Goal: Transaction & Acquisition: Obtain resource

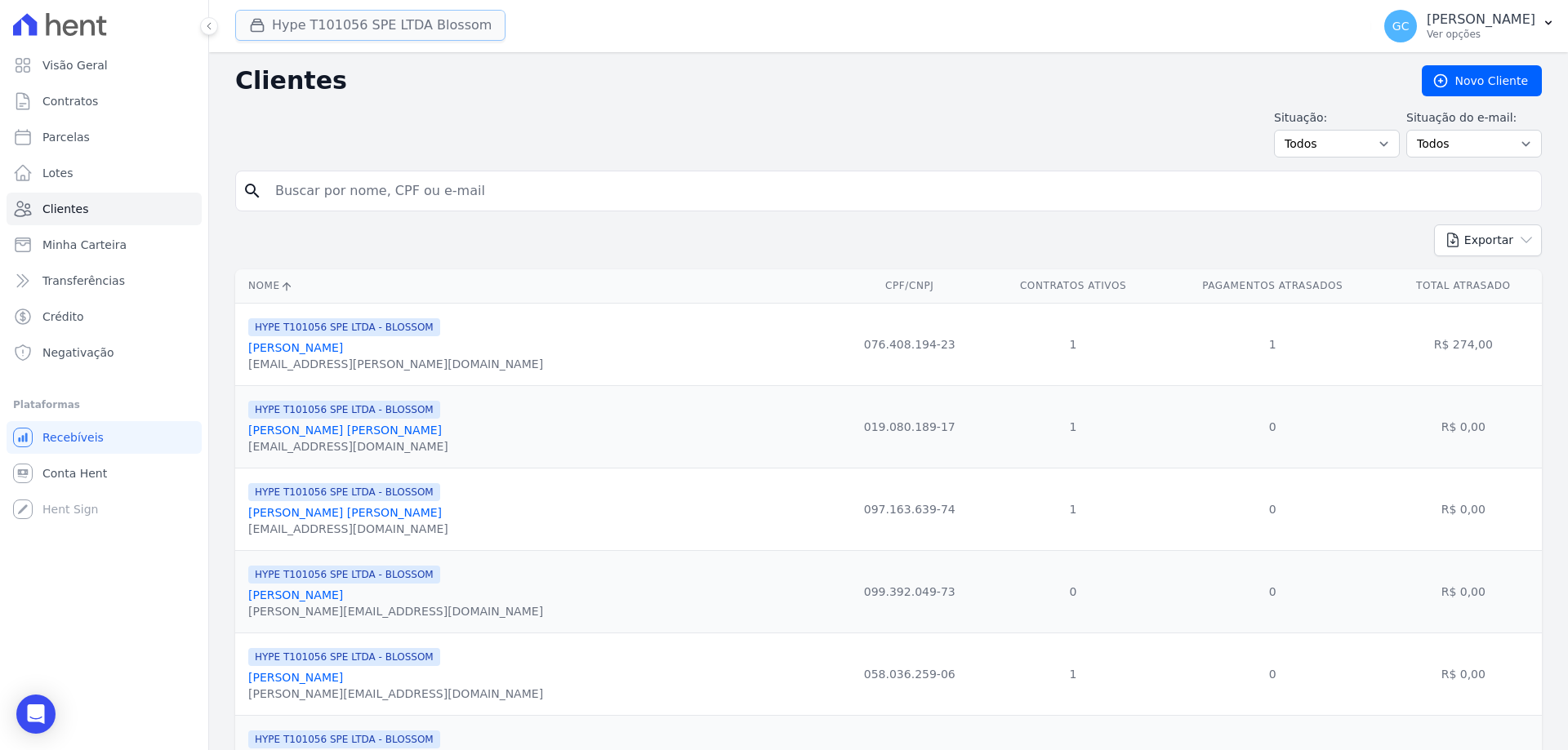
click at [417, 22] on button "Hype T101056 SPE LTDA Blossom" at bounding box center [370, 25] width 271 height 31
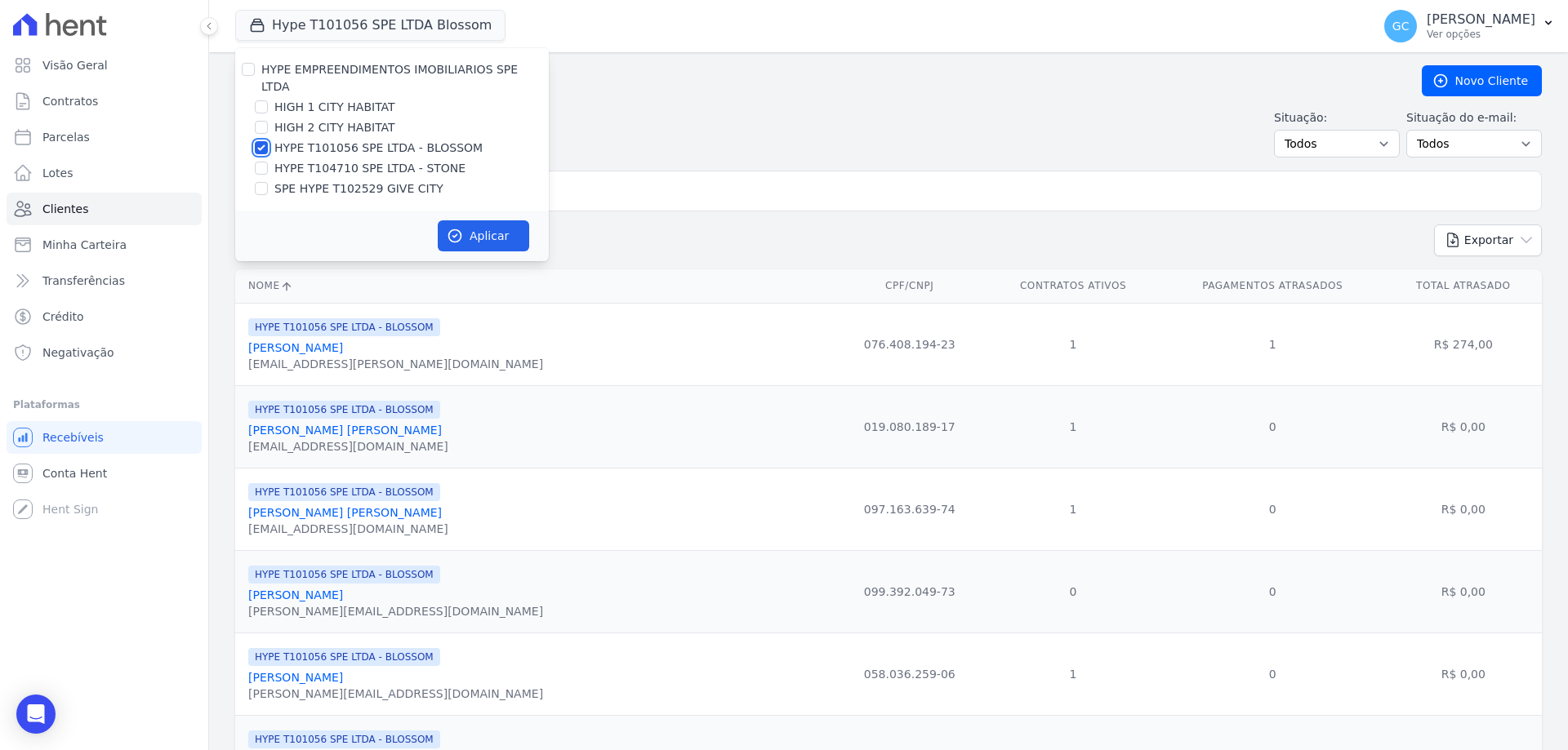
click at [257, 141] on input "HYPE T101056 SPE LTDA - BLOSSOM" at bounding box center [261, 147] width 13 height 13
checkbox input "false"
click at [266, 182] on input "SPE HYPE T102529 GIVE CITY" at bounding box center [261, 188] width 13 height 13
checkbox input "true"
click at [453, 230] on icon "button" at bounding box center [455, 236] width 12 height 12
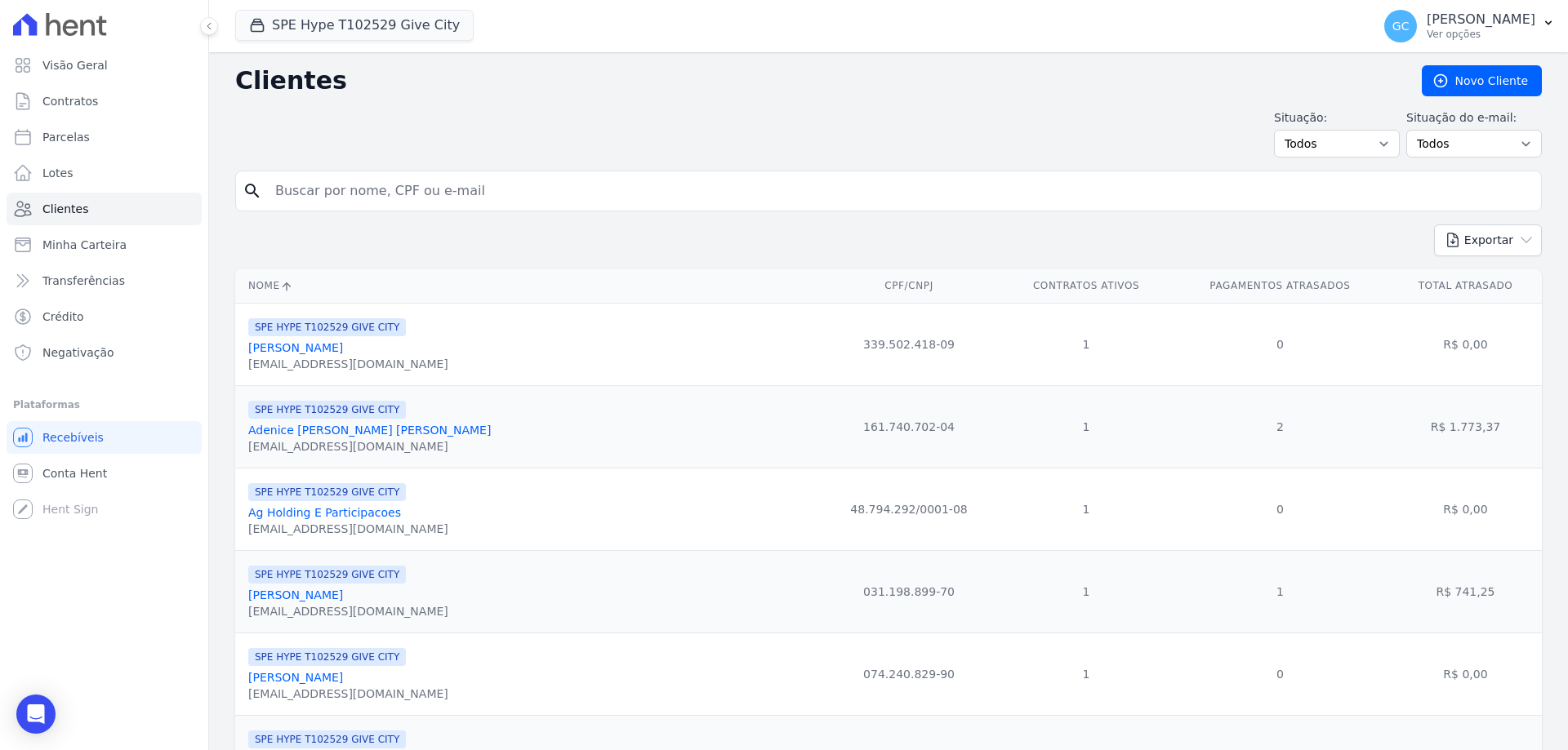
click at [476, 196] on input "search" at bounding box center [900, 191] width 1269 height 33
paste input "Adenice [PERSON_NAME] [PERSON_NAME]"
type input "Adenice [PERSON_NAME] [PERSON_NAME]"
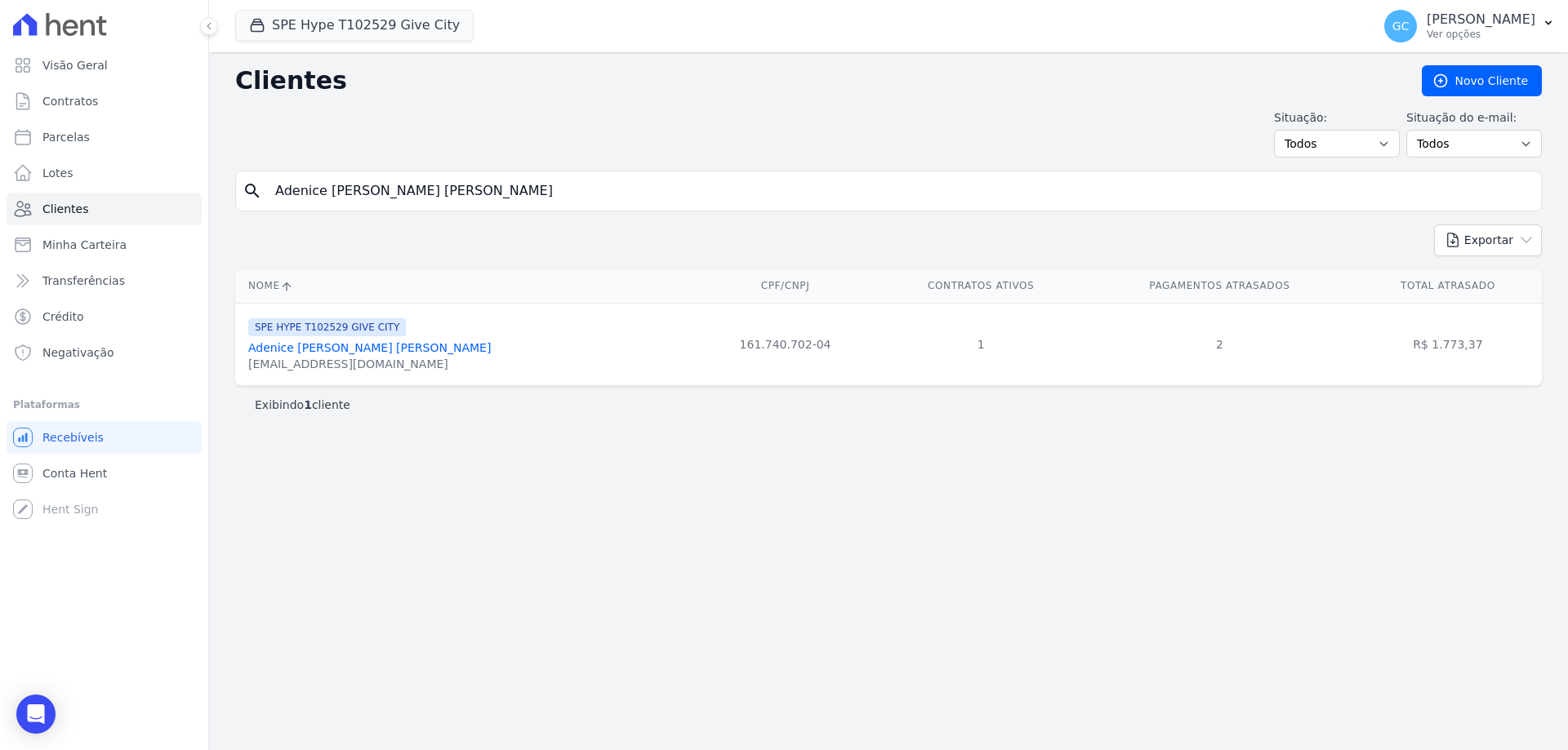
click at [348, 353] on link "Adenice [PERSON_NAME] [PERSON_NAME]" at bounding box center [369, 347] width 242 height 13
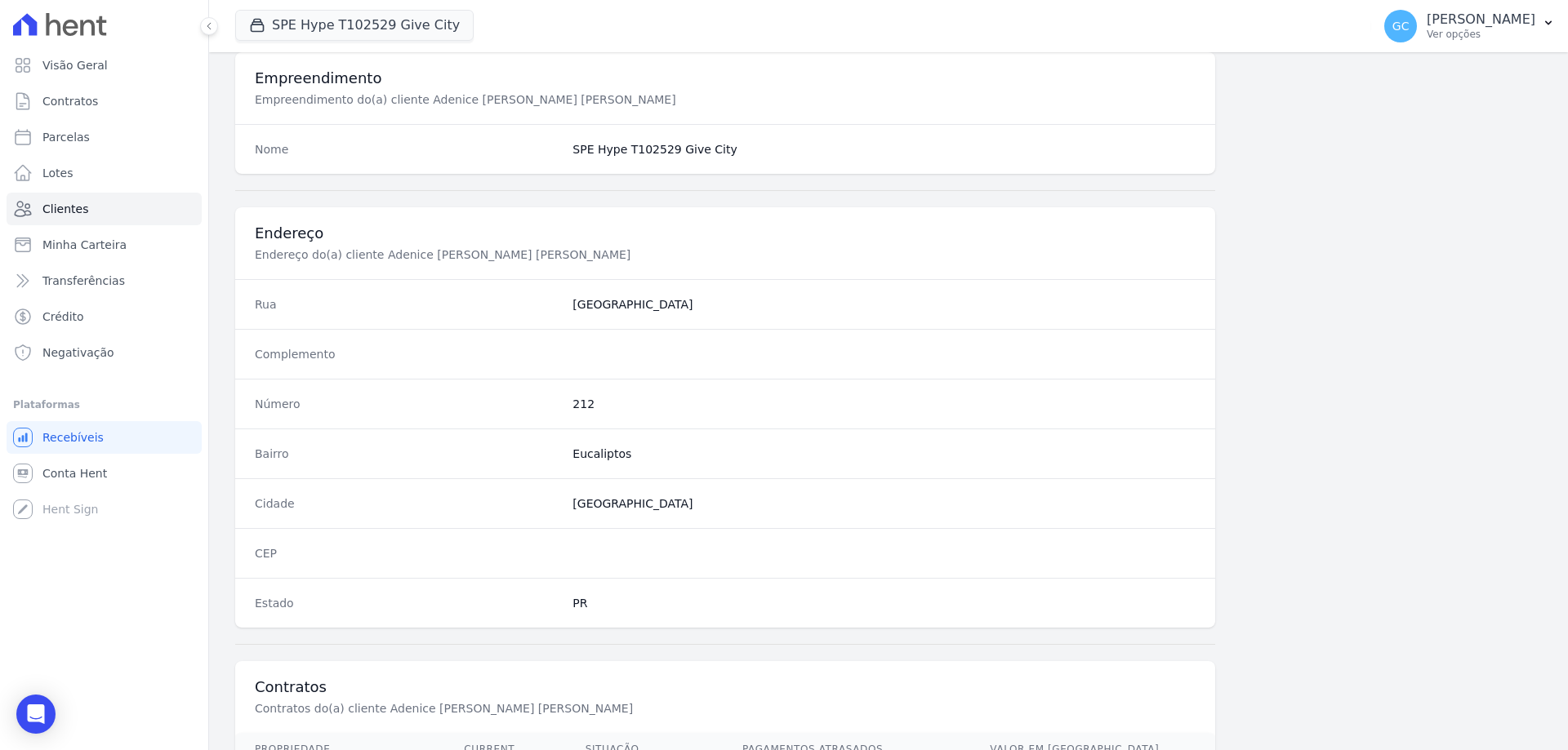
scroll to position [777, 0]
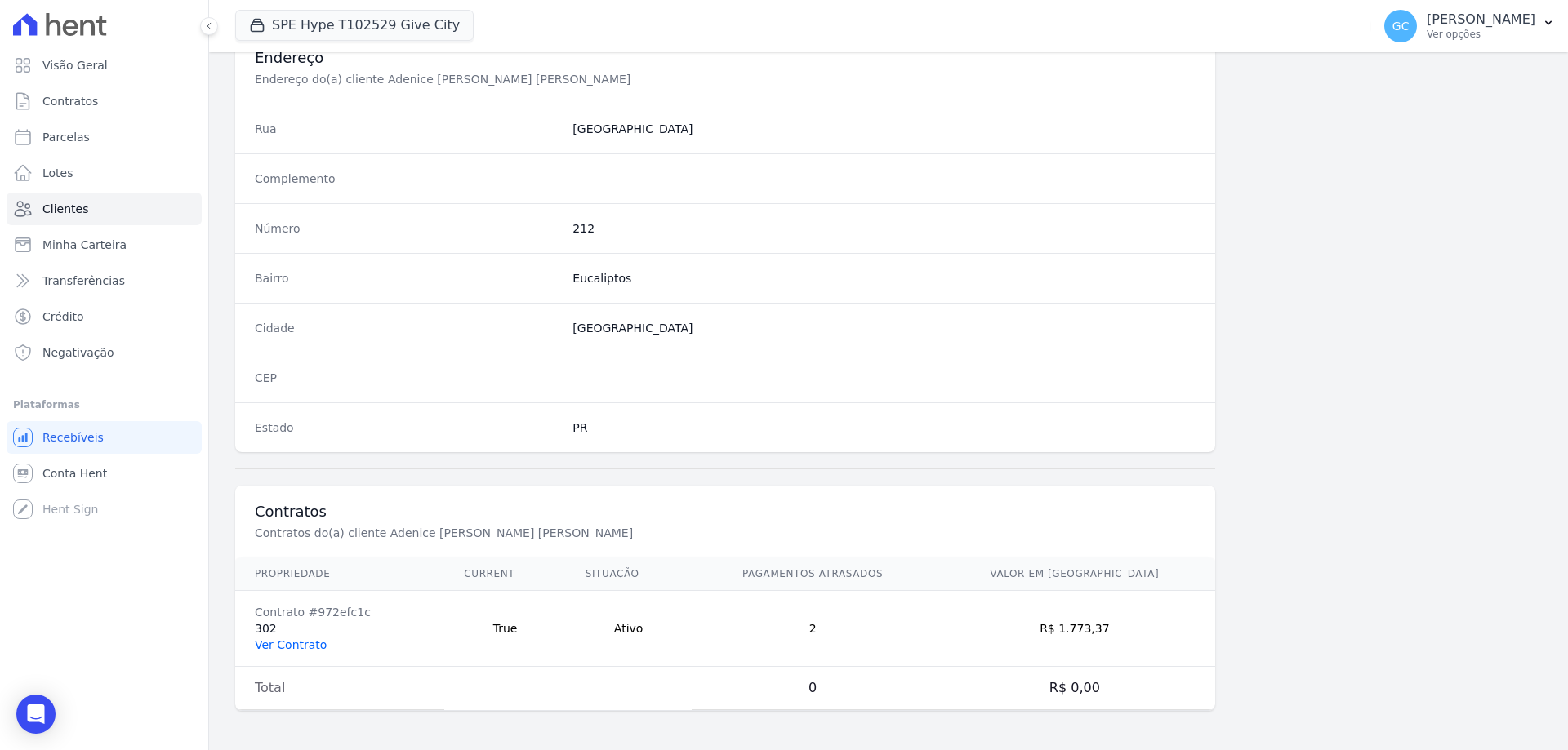
click at [310, 649] on link "Ver Contrato" at bounding box center [291, 644] width 72 height 13
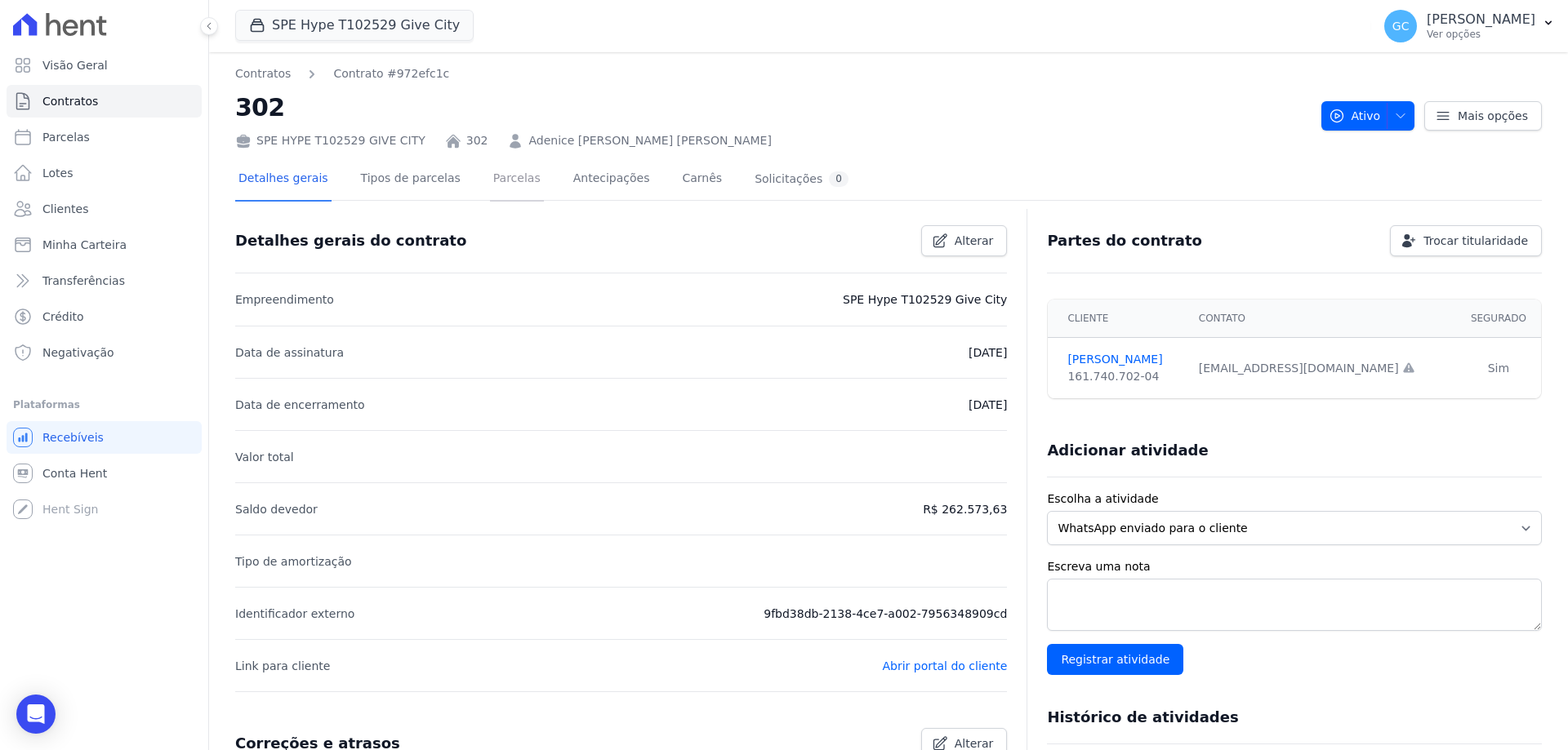
click at [499, 174] on link "Parcelas" at bounding box center [516, 180] width 54 height 43
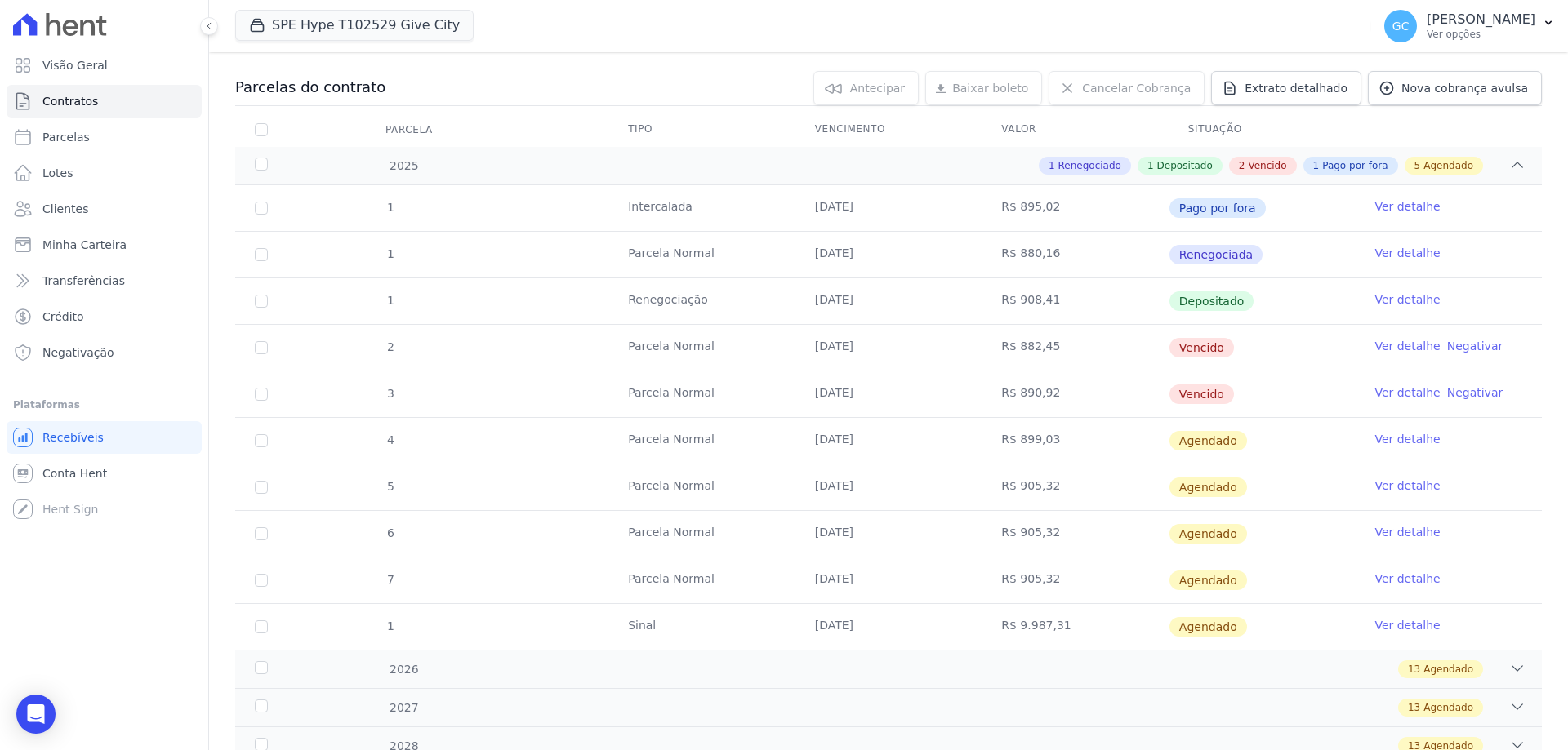
scroll to position [163, 0]
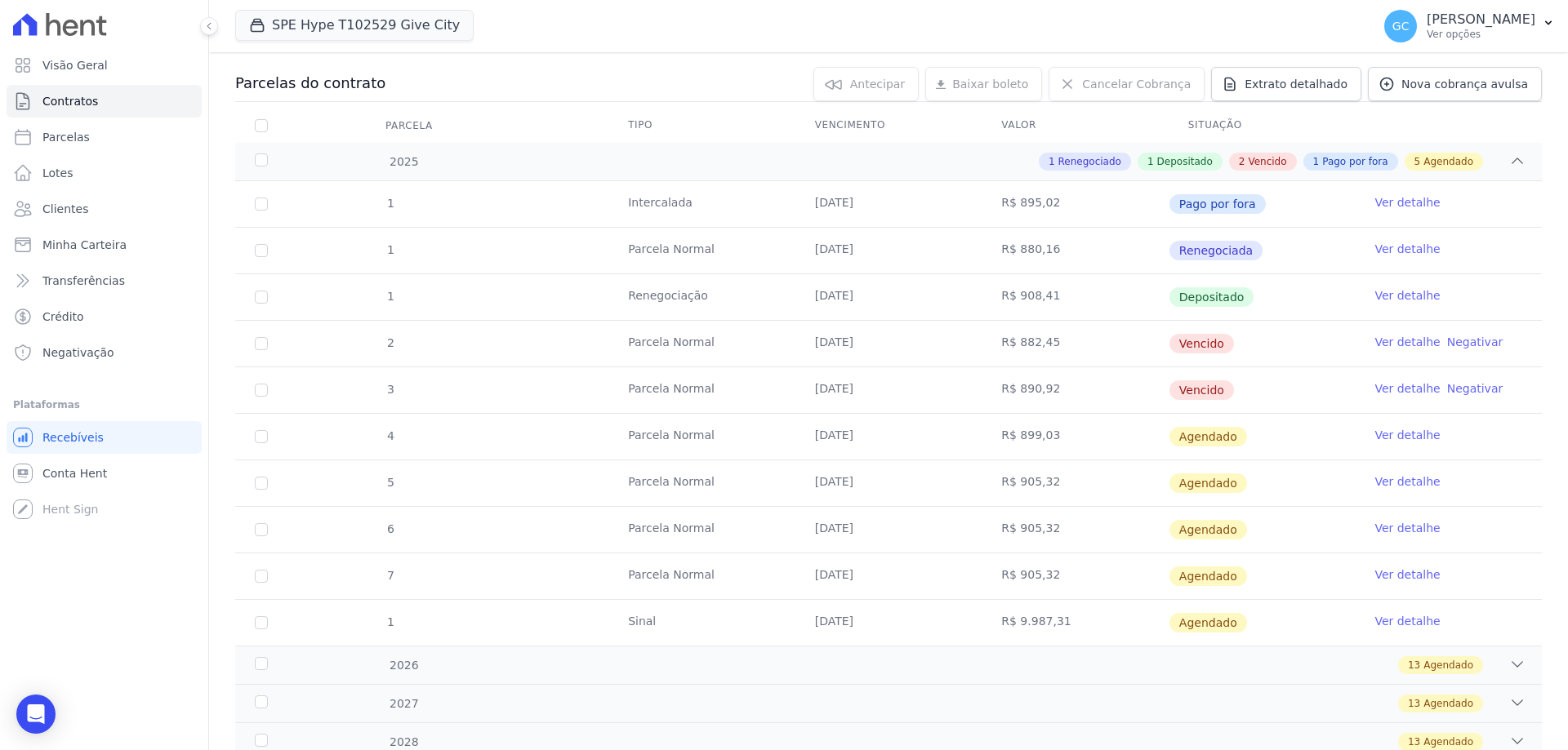
click at [1388, 340] on link "Ver detalhe" at bounding box center [1407, 342] width 65 height 16
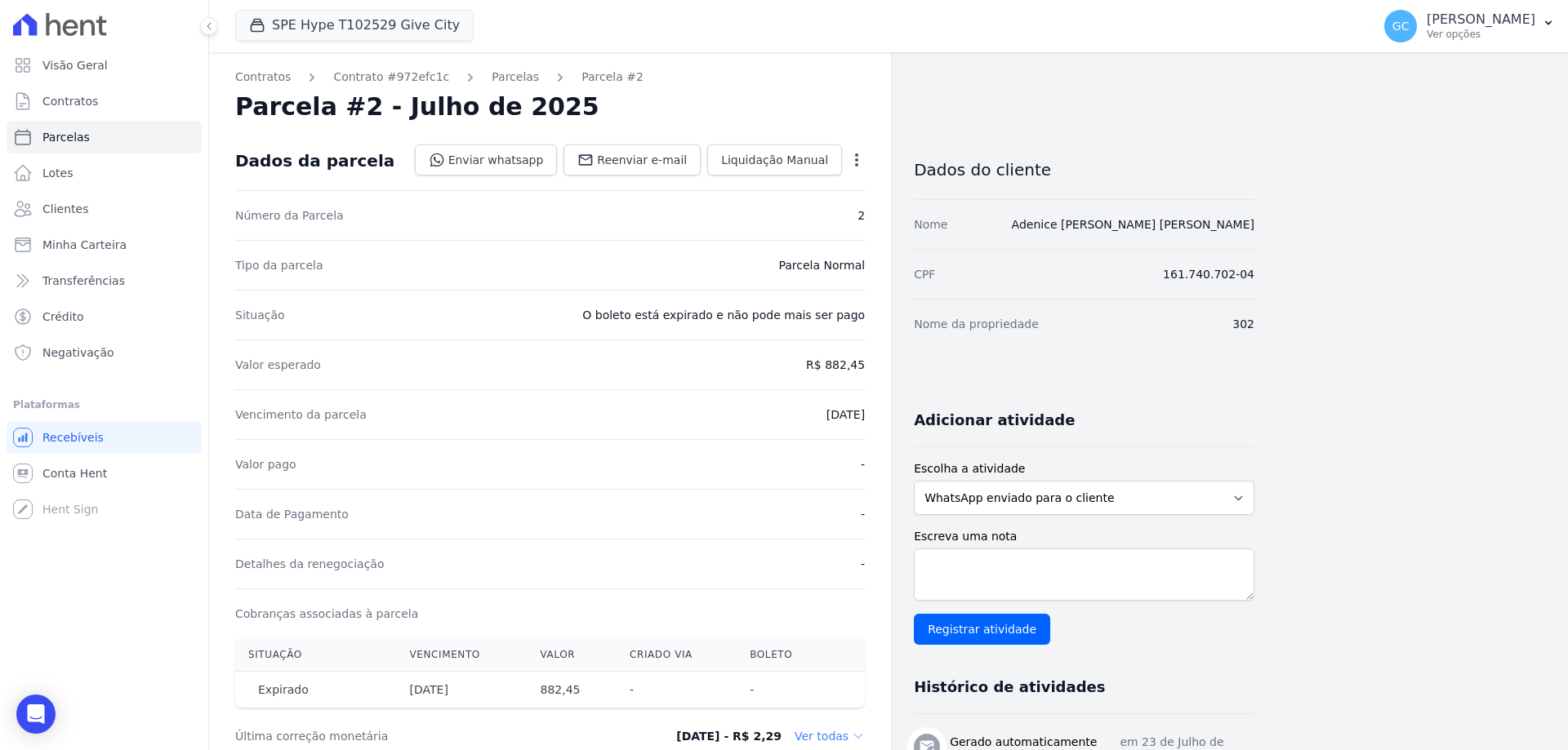
click at [848, 162] on icon "button" at bounding box center [856, 160] width 16 height 16
click at [491, 75] on link "Parcelas" at bounding box center [515, 77] width 47 height 17
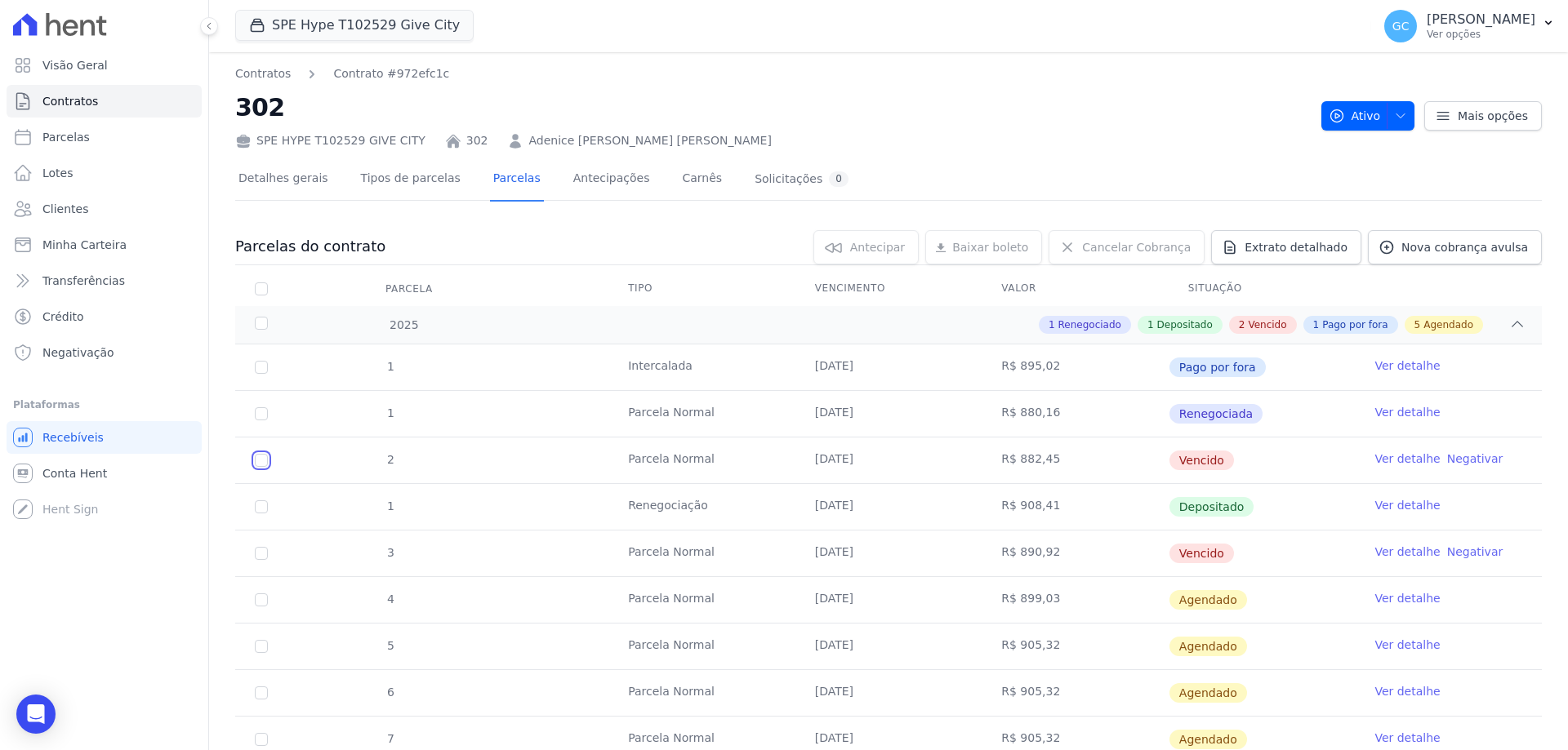
click at [256, 462] on input "checkbox" at bounding box center [261, 460] width 13 height 13
checkbox input "true"
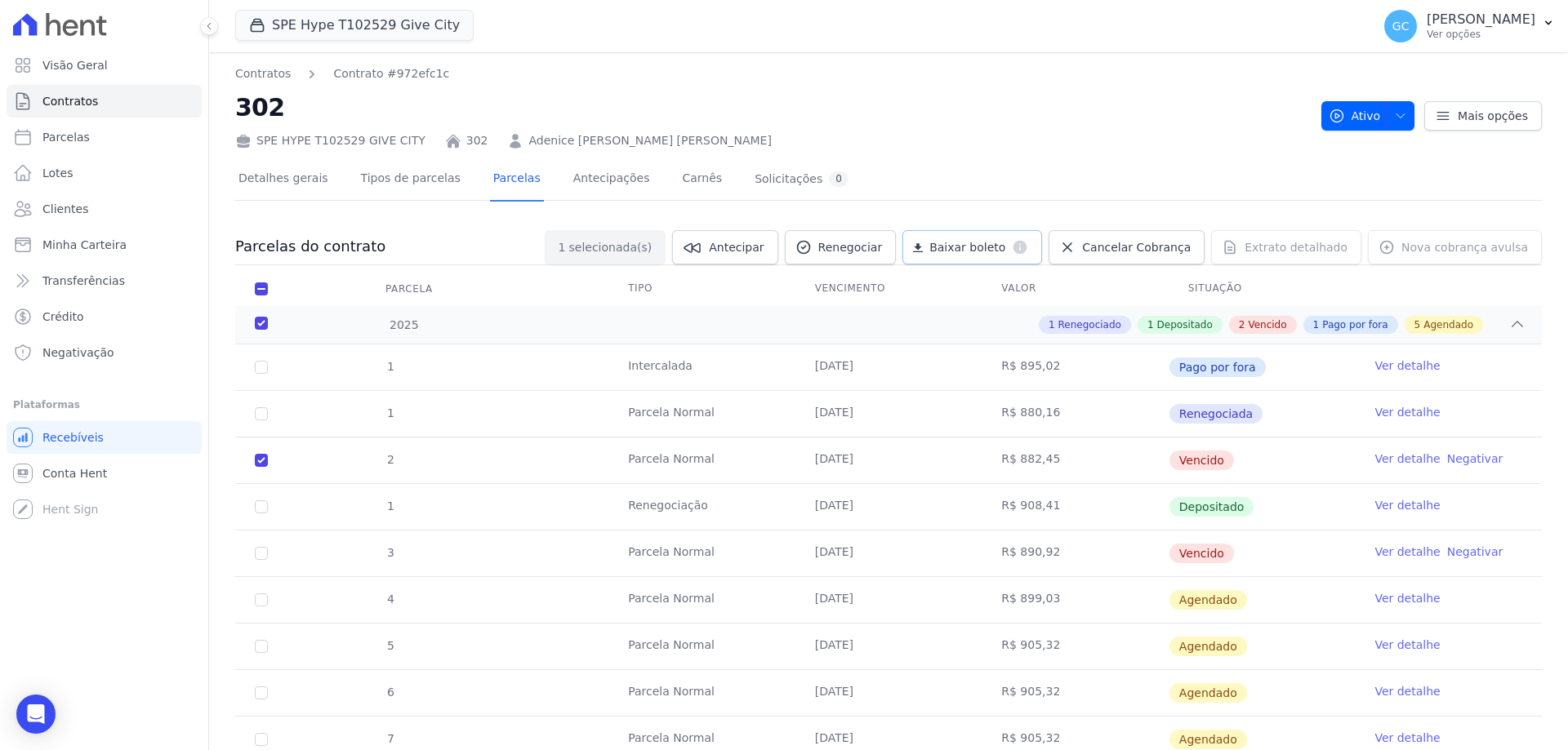
click at [964, 247] on span "Baixar boleto" at bounding box center [967, 247] width 76 height 16
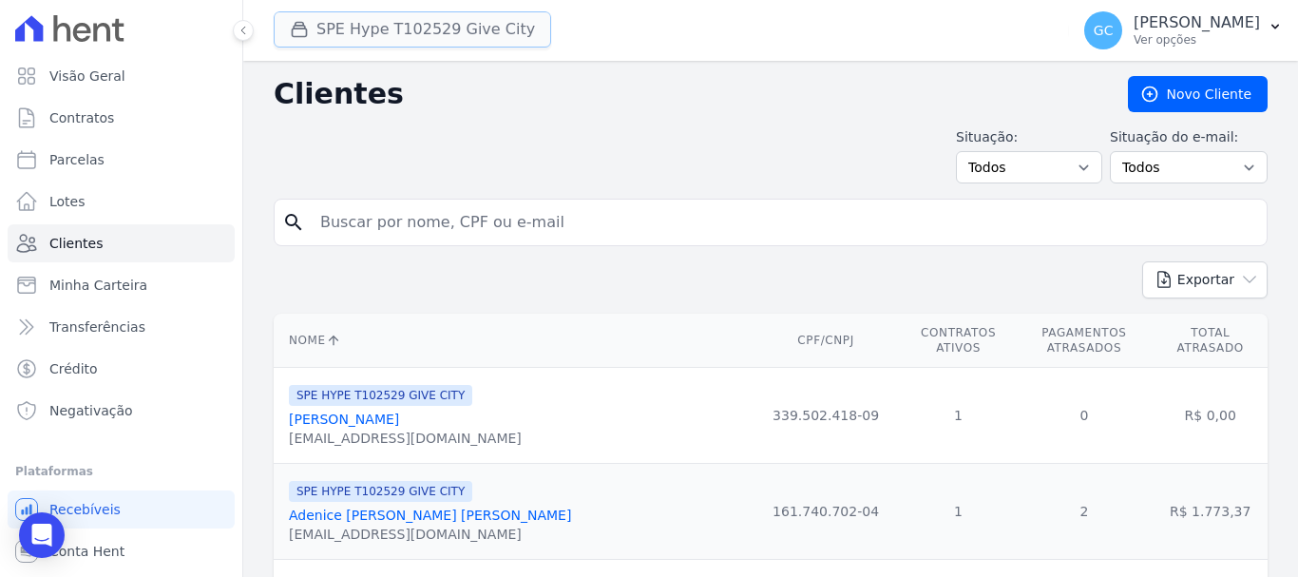
click at [408, 19] on button "SPE Hype T102529 Give City" at bounding box center [413, 29] width 278 height 36
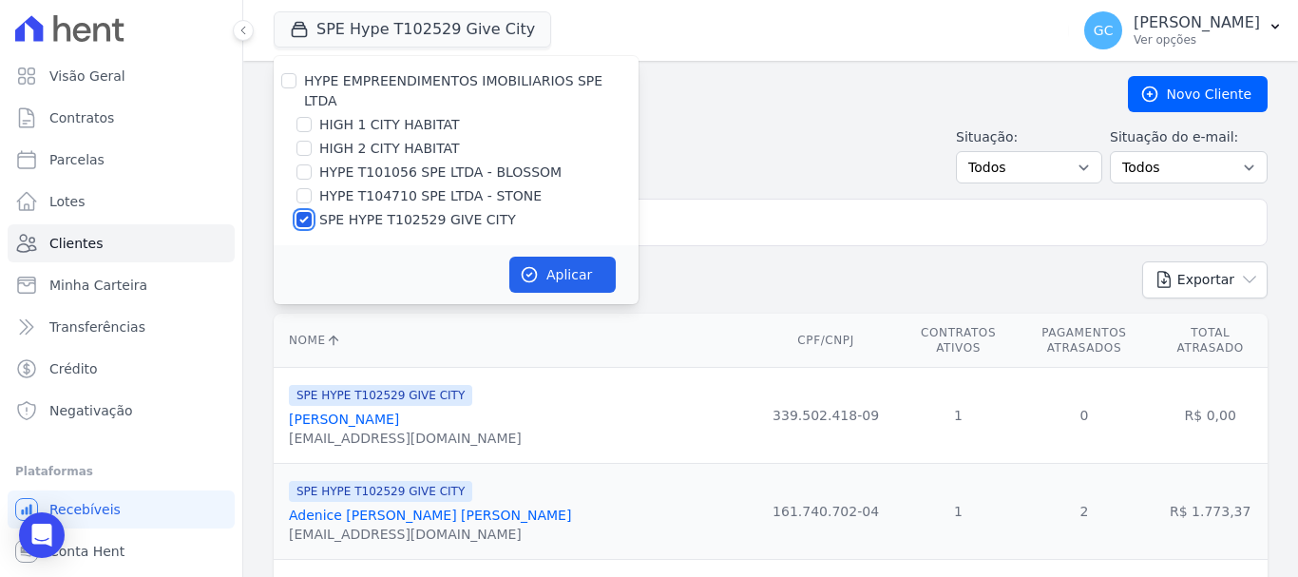
click at [302, 212] on input "SPE HYPE T102529 GIVE CITY" at bounding box center [304, 219] width 15 height 15
checkbox input "false"
click at [309, 117] on input "HIGH 1 CITY HABITAT" at bounding box center [304, 124] width 15 height 15
checkbox input "true"
click at [303, 141] on input "HIGH 2 CITY HABITAT" at bounding box center [304, 148] width 15 height 15
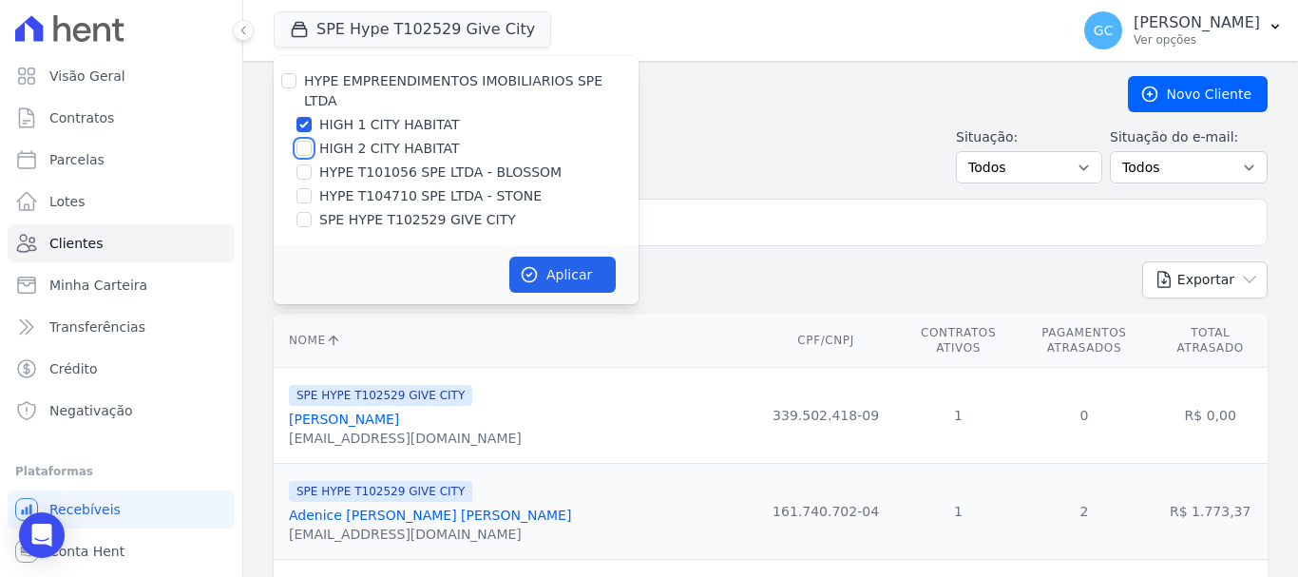
checkbox input "true"
click at [559, 257] on button "Aplicar" at bounding box center [562, 275] width 106 height 36
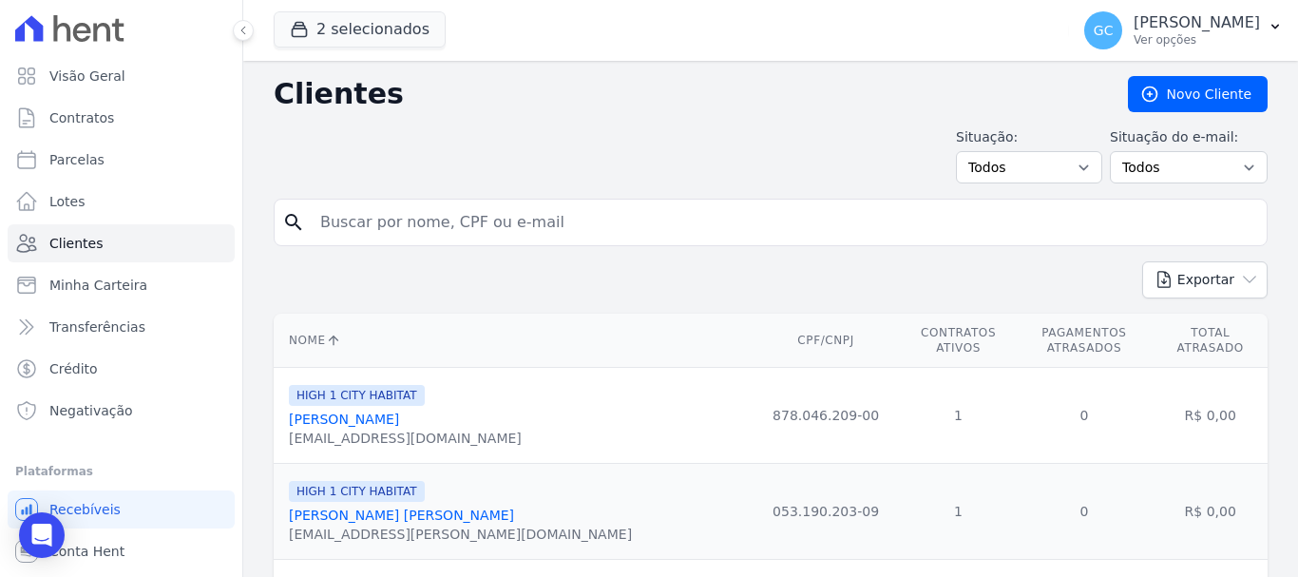
click at [351, 220] on input "search" at bounding box center [784, 222] width 950 height 38
paste input "Emanoelli Cristini Augustinhaki Stanula"
type input "Emanoelli Cristini Augustinhaki Stanula"
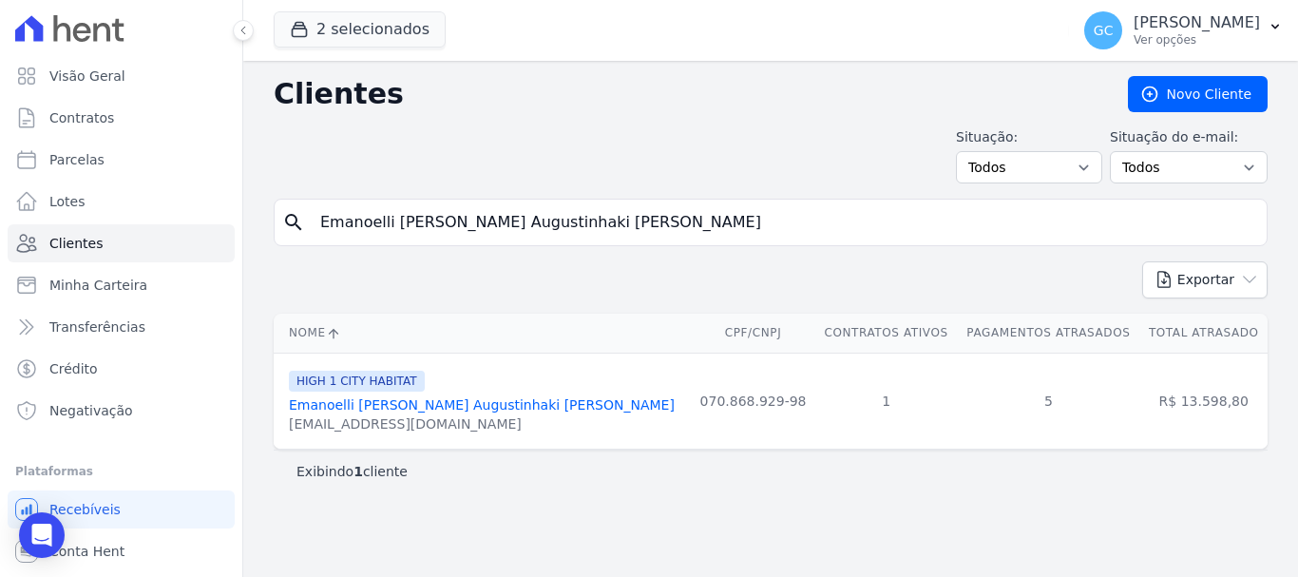
click at [451, 398] on link "Emanoelli Cristini Augustinhaki Stanula" at bounding box center [482, 404] width 386 height 15
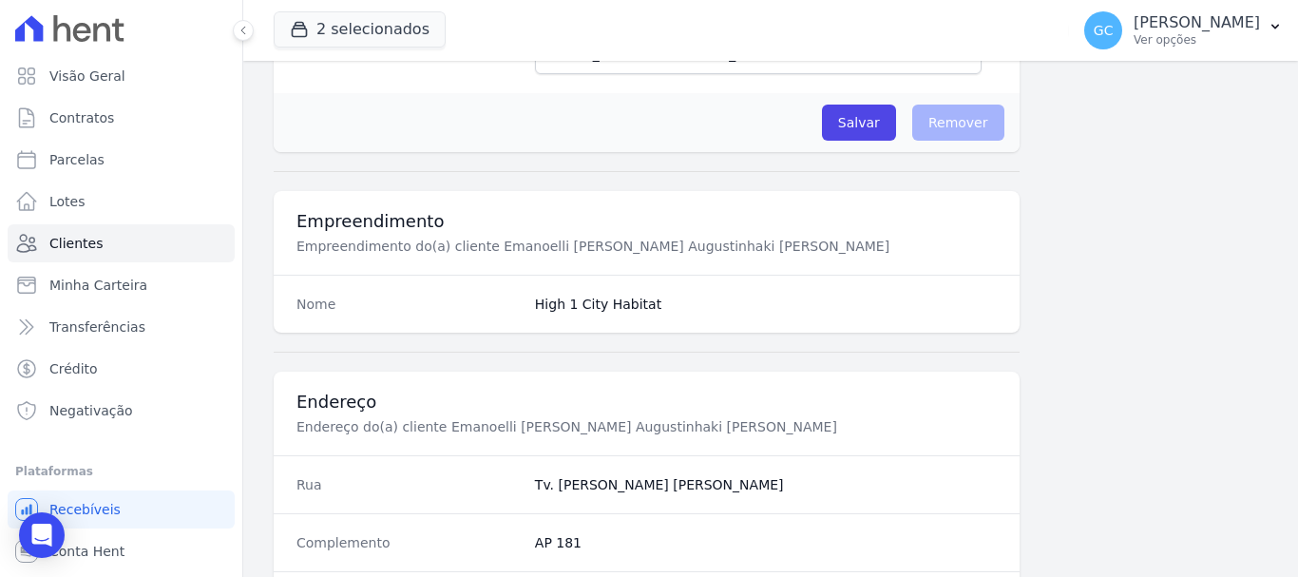
scroll to position [1217, 0]
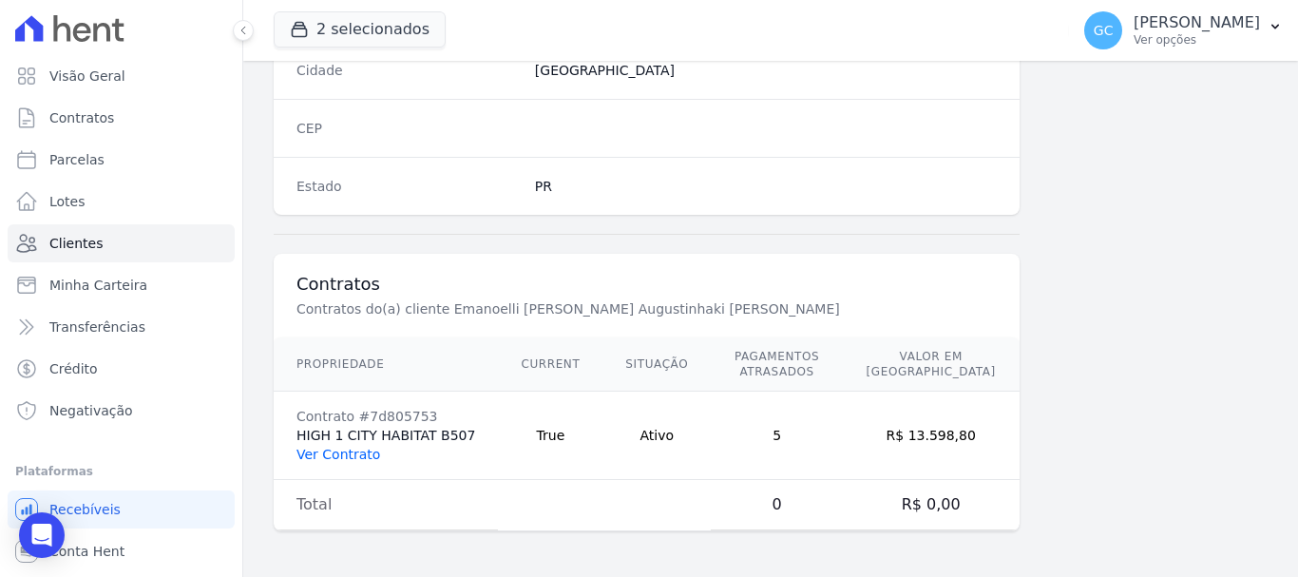
click at [321, 454] on link "Ver Contrato" at bounding box center [339, 454] width 84 height 15
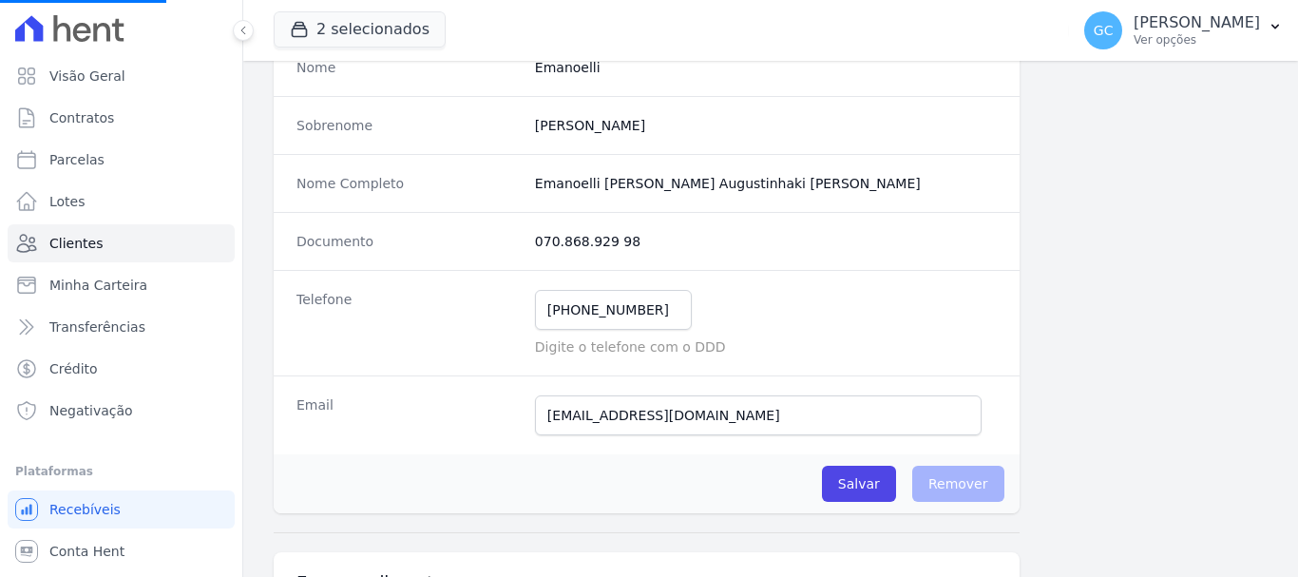
scroll to position [0, 0]
